Goal: Task Accomplishment & Management: Manage account settings

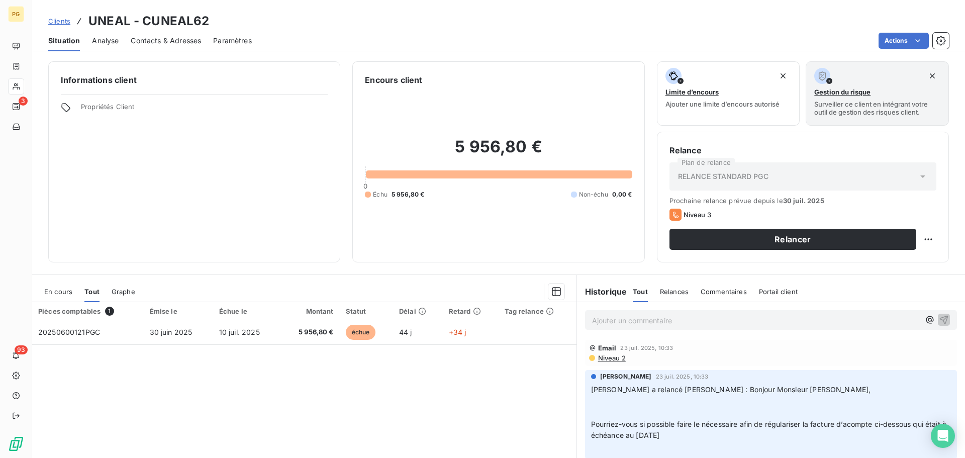
click at [60, 23] on span "Clients" at bounding box center [59, 21] width 22 height 8
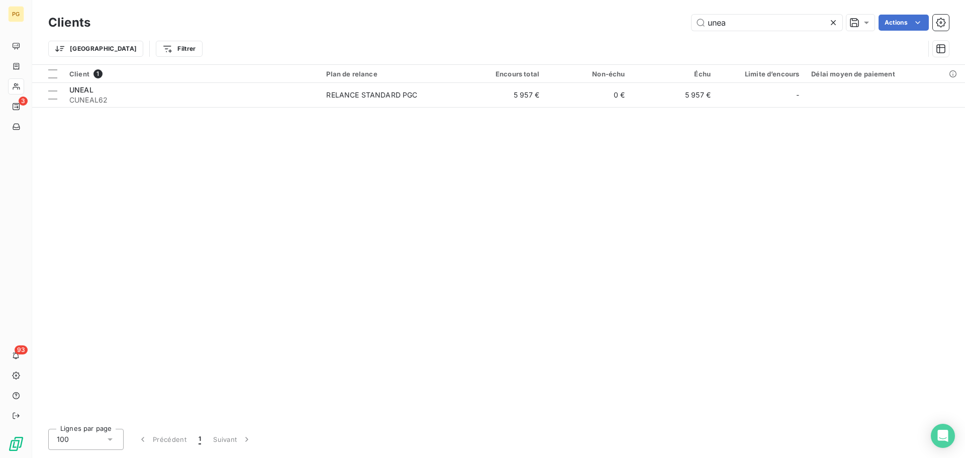
click at [831, 24] on icon at bounding box center [833, 23] width 10 height 10
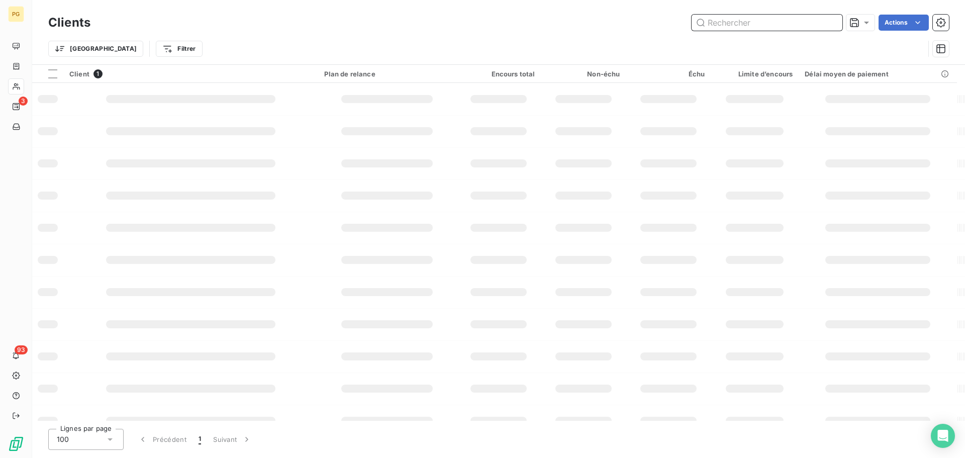
click at [765, 21] on input "text" at bounding box center [767, 23] width 151 height 16
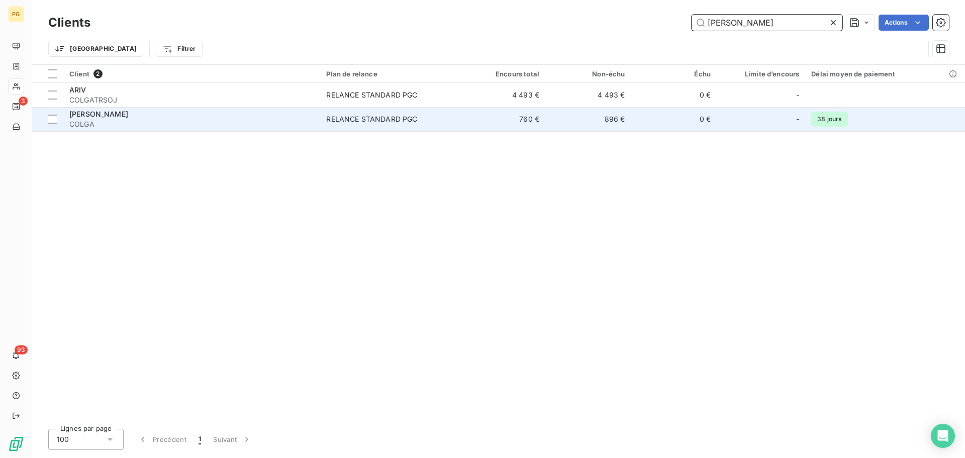
type input "[PERSON_NAME]"
click at [293, 117] on div "[PERSON_NAME]" at bounding box center [191, 114] width 245 height 10
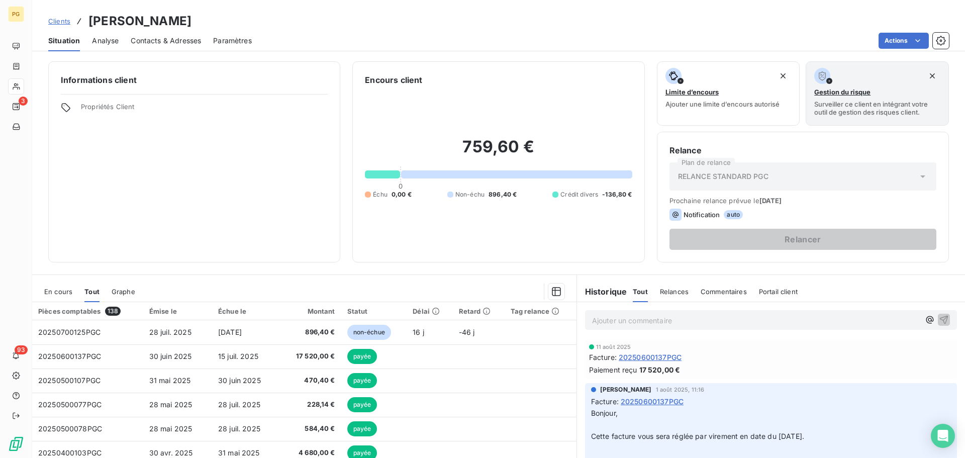
click at [156, 42] on span "Contacts & Adresses" at bounding box center [166, 41] width 70 height 10
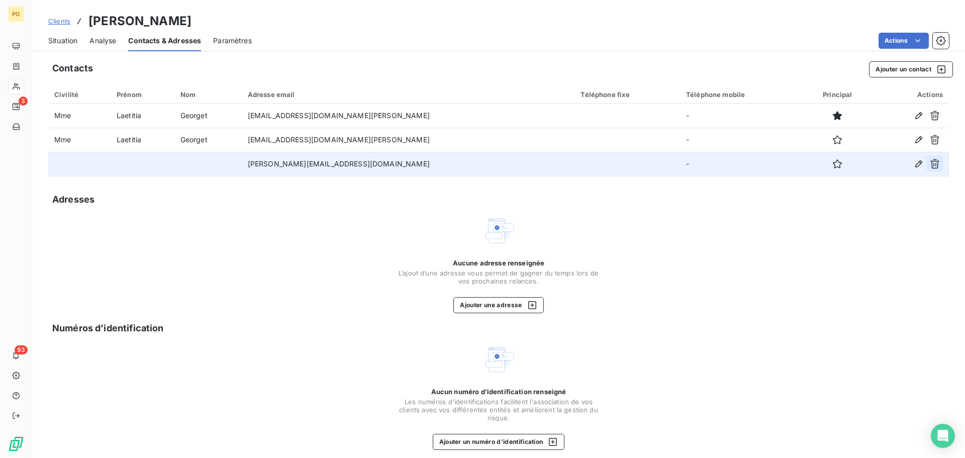
click at [930, 166] on icon "button" at bounding box center [934, 164] width 9 height 10
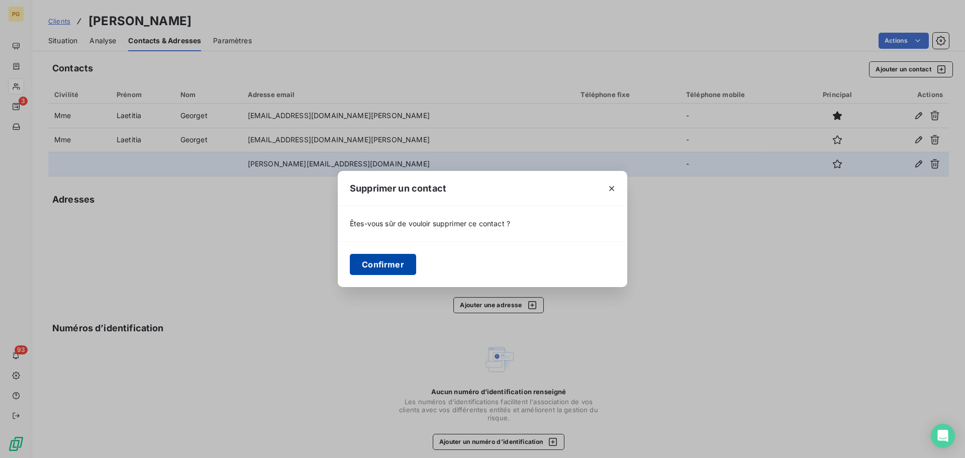
click at [392, 267] on button "Confirmer" at bounding box center [383, 264] width 66 height 21
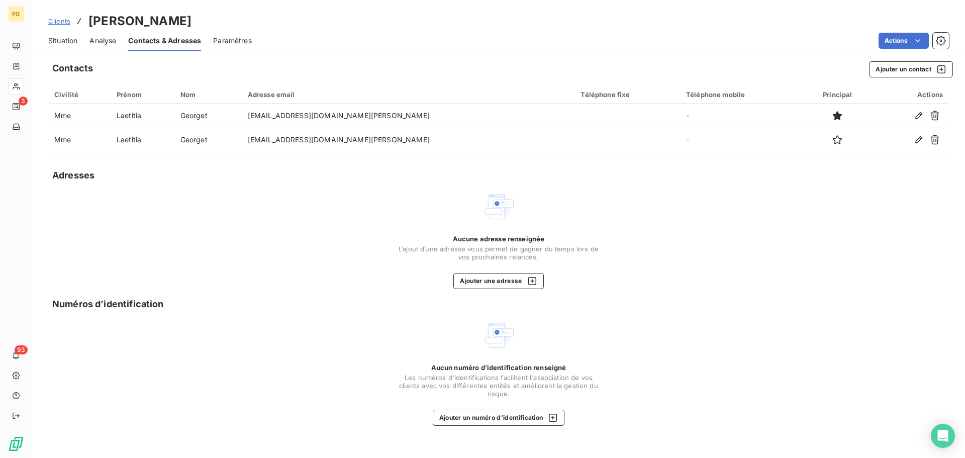
click at [66, 41] on span "Situation" at bounding box center [62, 41] width 29 height 10
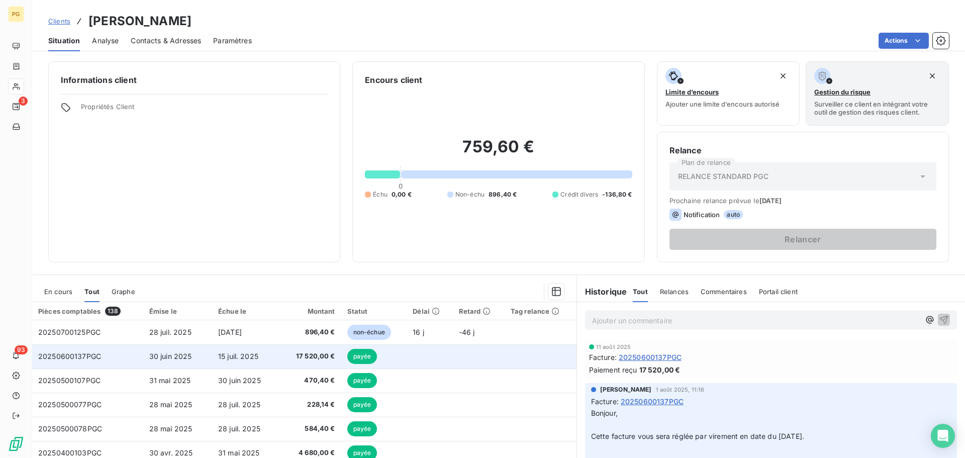
click at [80, 359] on span "20250600137PGC" at bounding box center [69, 356] width 63 height 9
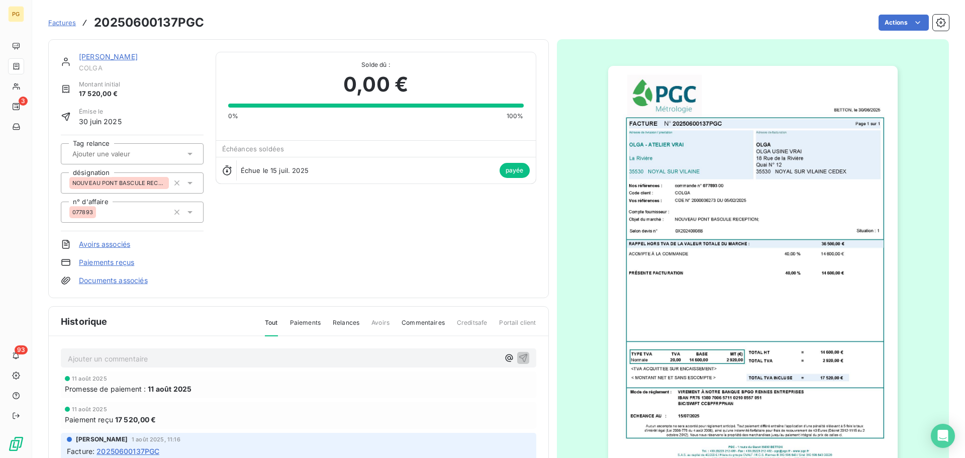
click at [85, 56] on link "[PERSON_NAME]" at bounding box center [108, 56] width 59 height 9
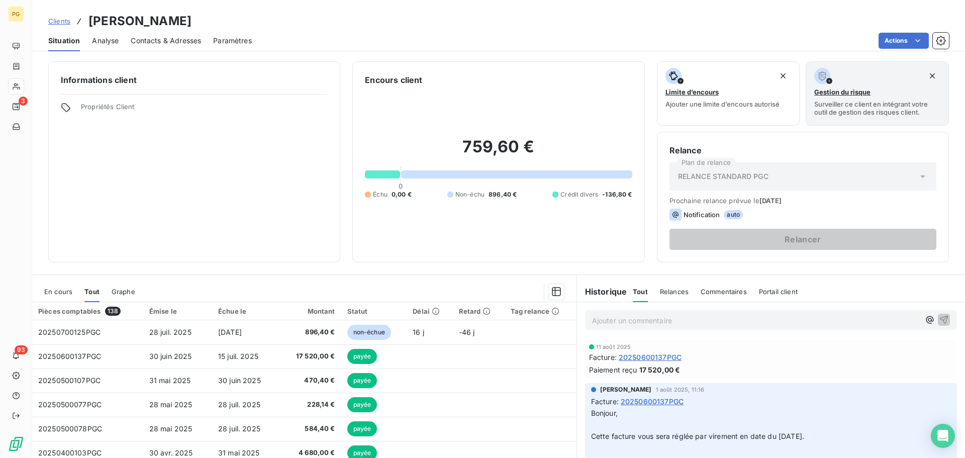
click at [163, 40] on span "Contacts & Adresses" at bounding box center [166, 41] width 70 height 10
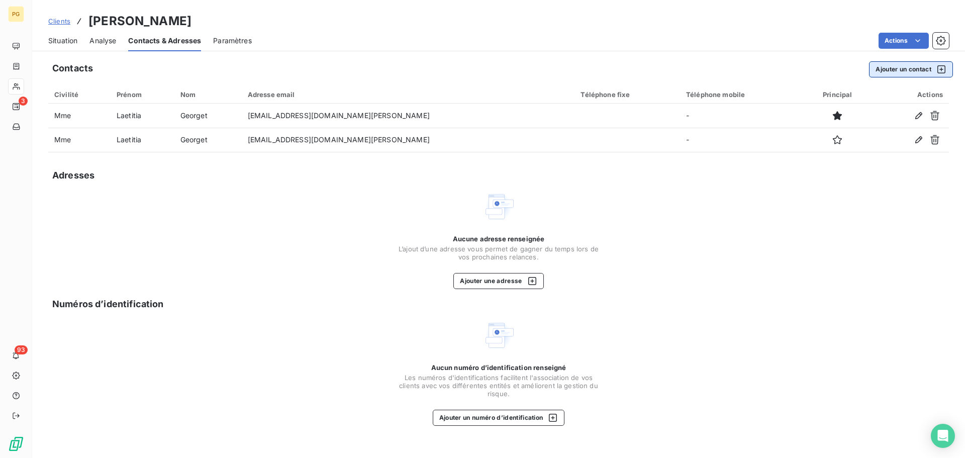
click at [909, 67] on button "Ajouter un contact" at bounding box center [911, 69] width 84 height 16
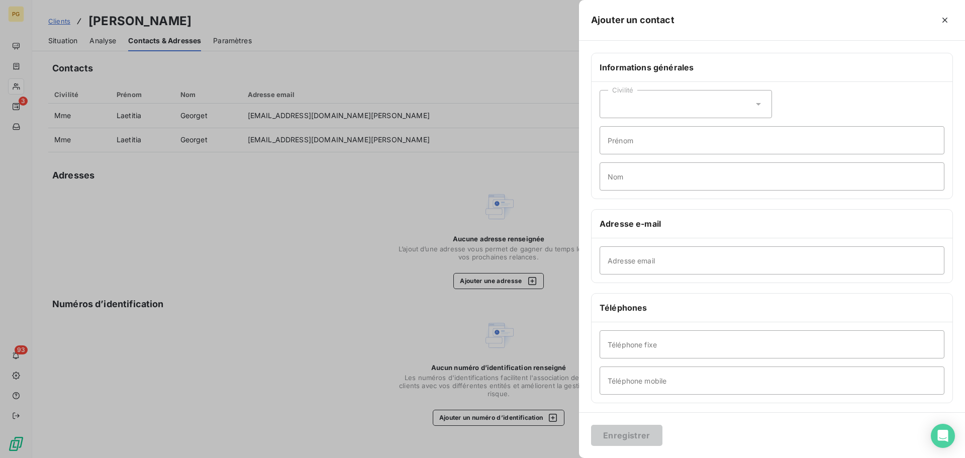
click at [757, 106] on icon at bounding box center [758, 104] width 10 height 10
click at [632, 130] on span "Madame" at bounding box center [633, 130] width 27 height 10
click at [629, 143] on input "Prénom" at bounding box center [772, 140] width 345 height 28
paste input "[PERSON_NAME]"
type input "[PERSON_NAME]"
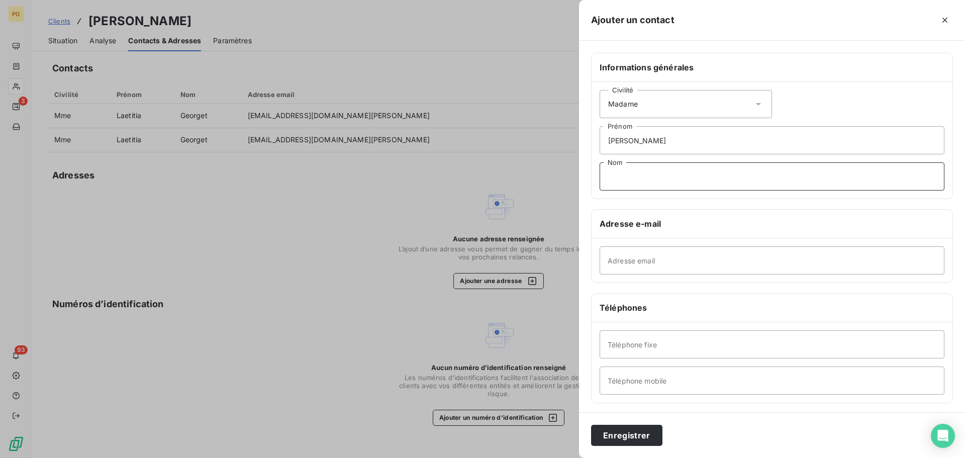
click at [630, 176] on input "Nom" at bounding box center [772, 176] width 345 height 28
paste input "[PERSON_NAME]"
type input "[PERSON_NAME]"
click at [671, 140] on input "[PERSON_NAME]" at bounding box center [772, 140] width 345 height 28
type input "[PERSON_NAME]"
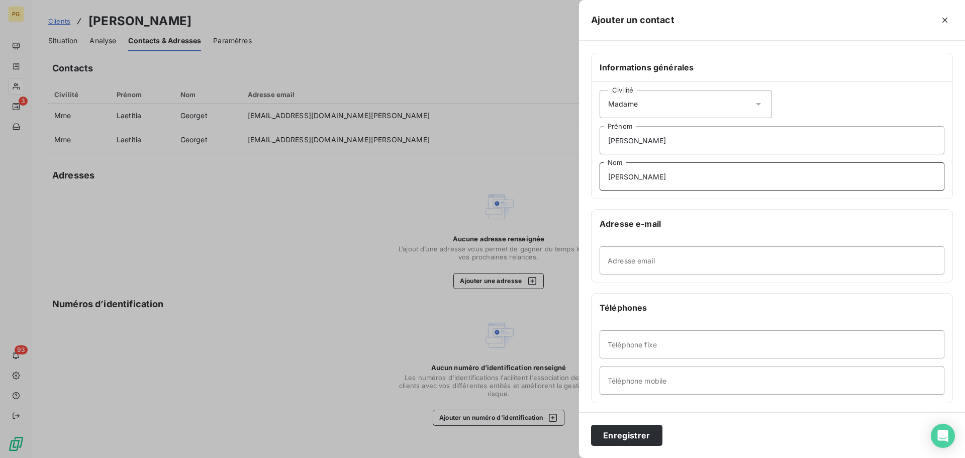
click at [635, 177] on input "[PERSON_NAME]" at bounding box center [772, 176] width 345 height 28
type input "BOUVET"
click at [629, 257] on input "Adresse email" at bounding box center [772, 260] width 345 height 28
paste input "[PERSON_NAME][EMAIL_ADDRESS][DOMAIN_NAME][PERSON_NAME]"
type input "[PERSON_NAME][EMAIL_ADDRESS][DOMAIN_NAME][PERSON_NAME]"
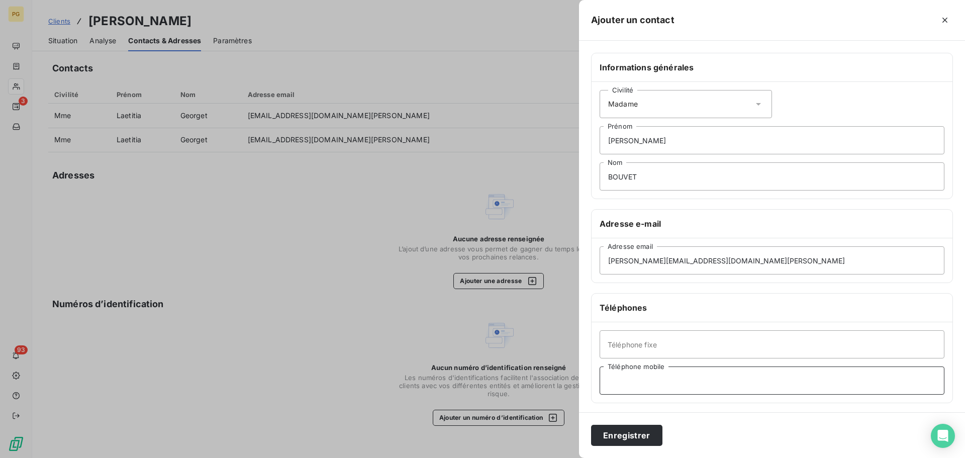
click at [619, 379] on input "Téléphone mobile" at bounding box center [772, 380] width 345 height 28
paste input "LEBE10"
type input "LEBE10"
drag, startPoint x: 642, startPoint y: 381, endPoint x: 596, endPoint y: 382, distance: 46.3
click at [596, 382] on div "Téléphone fixe LEBE10 Téléphone mobile" at bounding box center [772, 362] width 361 height 80
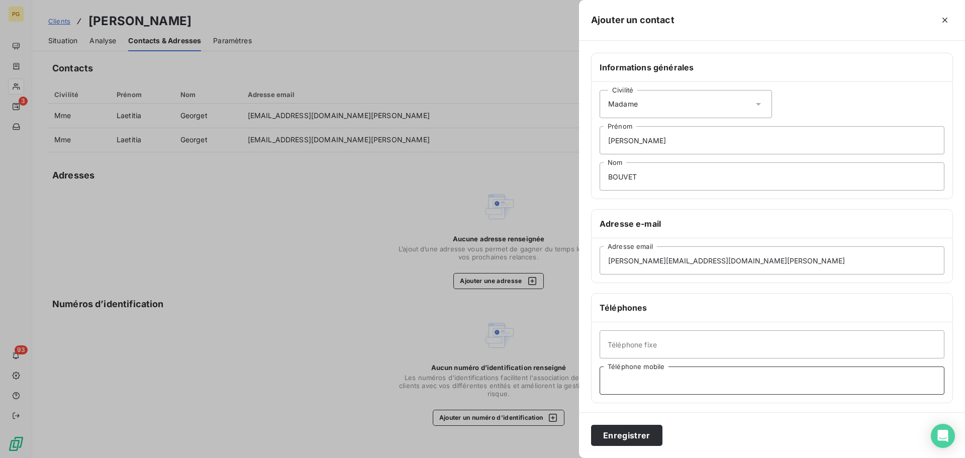
paste input "07 64 10 68 82"
type input "07 64 10 68 82"
click at [625, 433] on button "Enregistrer" at bounding box center [626, 435] width 71 height 21
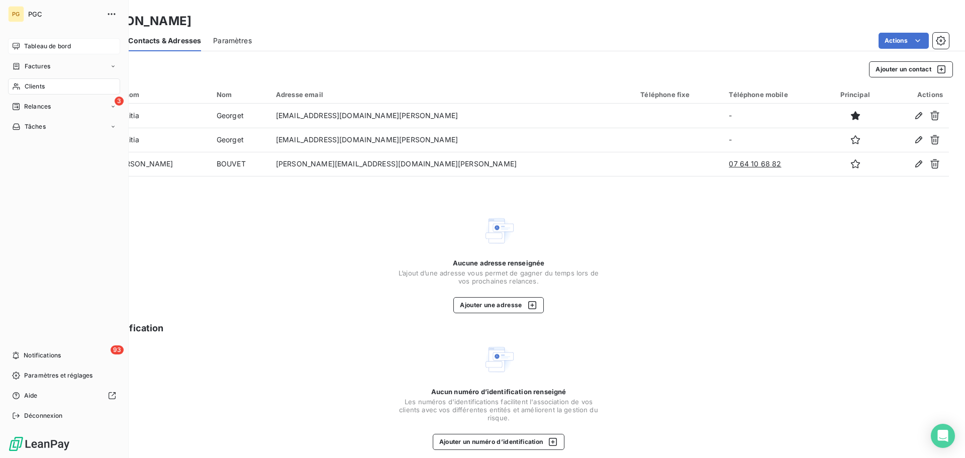
click at [36, 46] on span "Tableau de bord" at bounding box center [47, 46] width 47 height 9
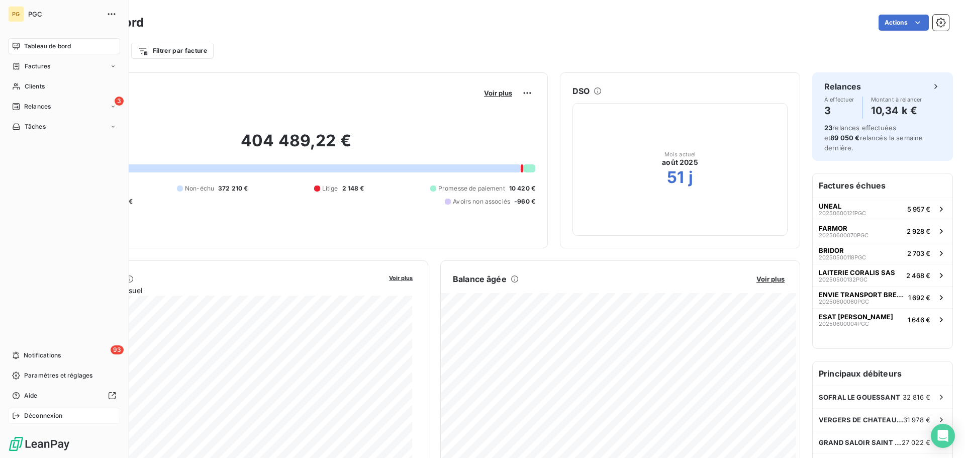
click at [38, 414] on span "Déconnexion" at bounding box center [43, 415] width 39 height 9
